Goal: Information Seeking & Learning: Check status

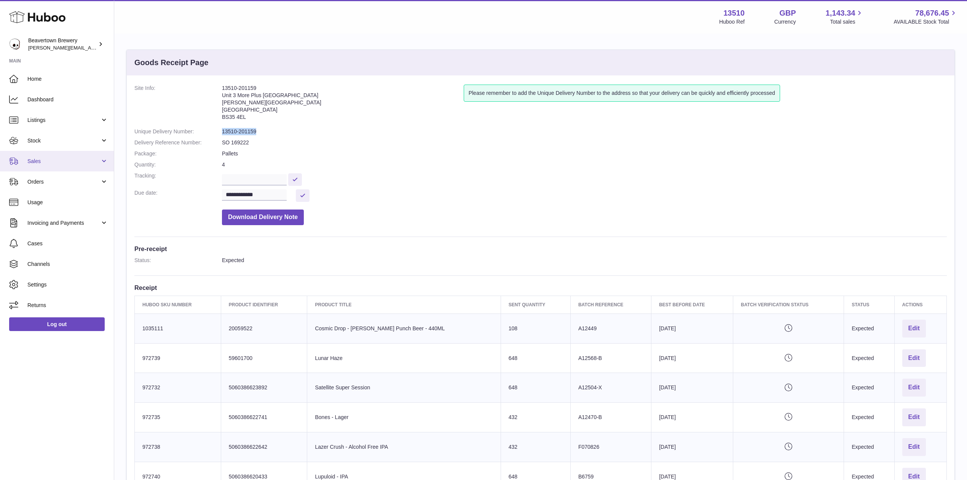
click at [50, 156] on link "Sales" at bounding box center [57, 161] width 114 height 21
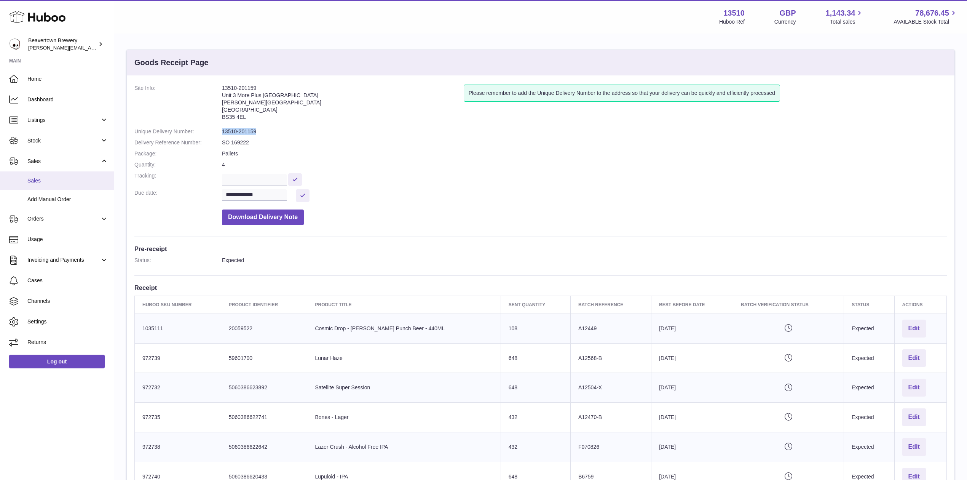
click at [54, 180] on span "Sales" at bounding box center [67, 180] width 81 height 7
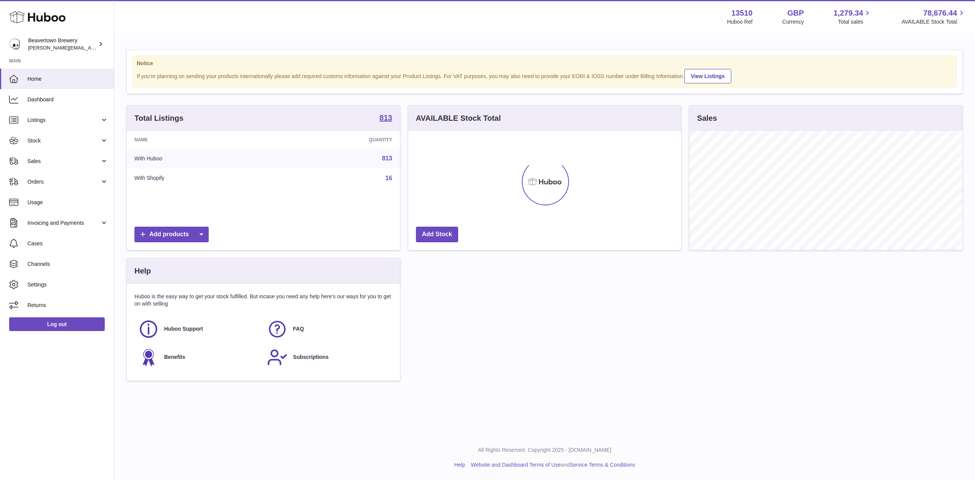
scroll to position [119, 273]
click at [68, 155] on link "Sales" at bounding box center [57, 161] width 114 height 21
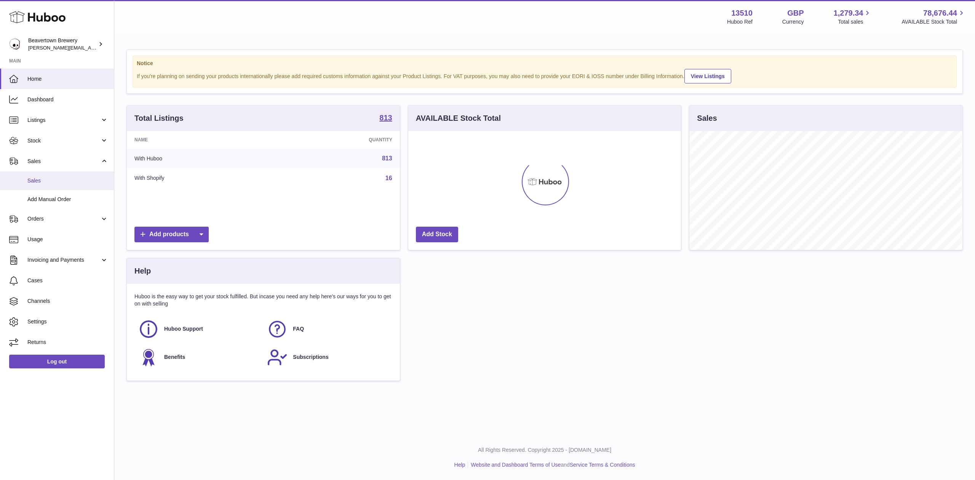
click at [74, 178] on span "Sales" at bounding box center [67, 180] width 81 height 7
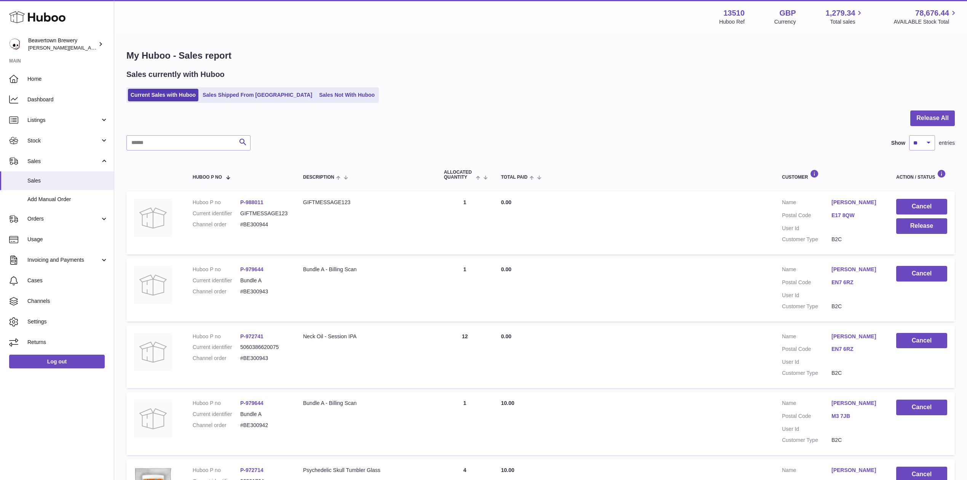
click at [249, 84] on div "Sales currently with Huboo Current Sales with Huboo Sales Shipped From [GEOGRAP…" at bounding box center [540, 86] width 829 height 34
click at [251, 93] on link "Sales Shipped From [GEOGRAPHIC_DATA]" at bounding box center [257, 95] width 115 height 13
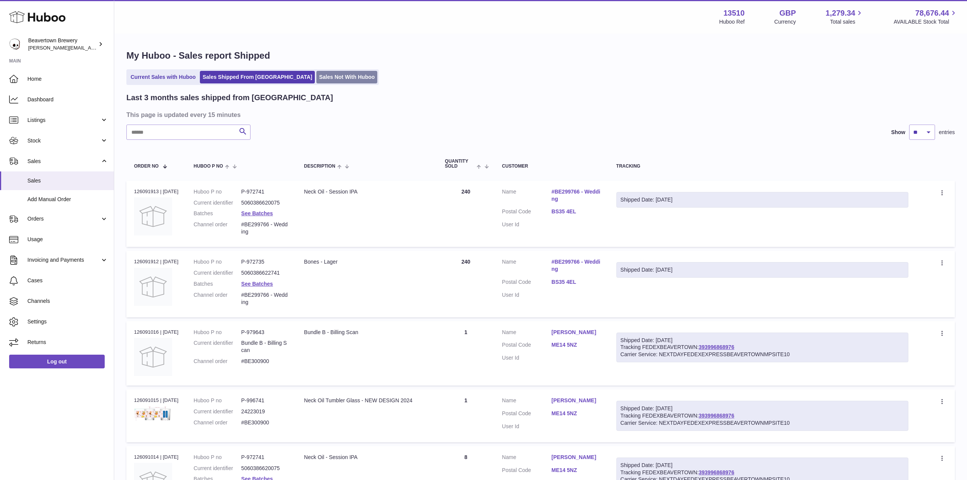
click at [318, 78] on link "Sales Not With Huboo" at bounding box center [346, 77] width 61 height 13
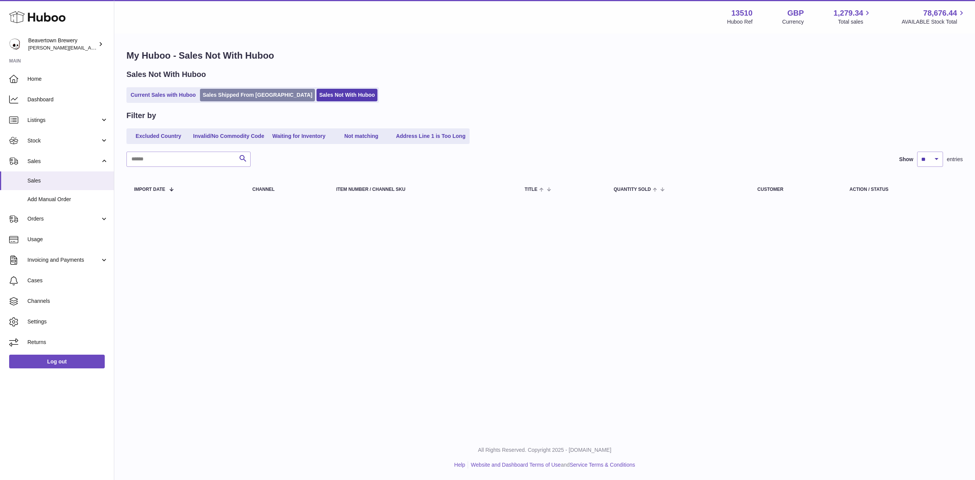
click at [260, 91] on link "Sales Shipped From [GEOGRAPHIC_DATA]" at bounding box center [257, 95] width 115 height 13
